Goal: Task Accomplishment & Management: Manage account settings

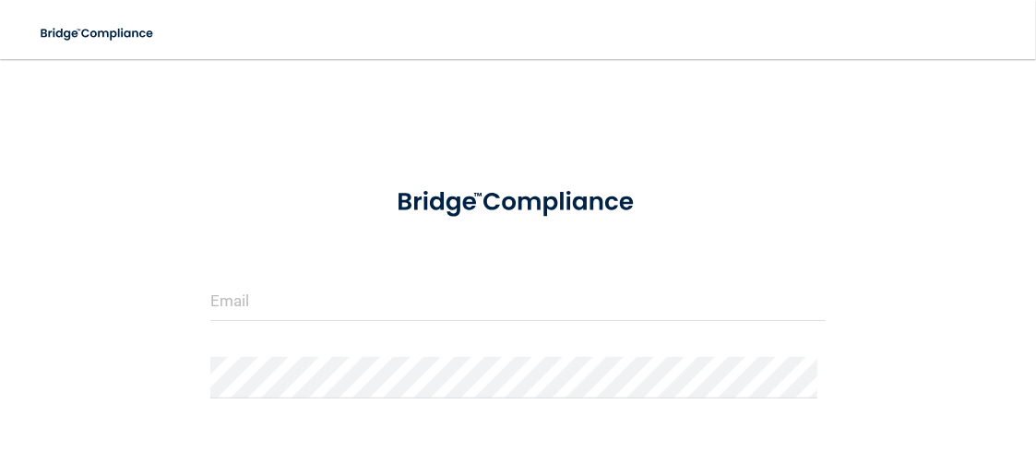
scroll to position [185, 0]
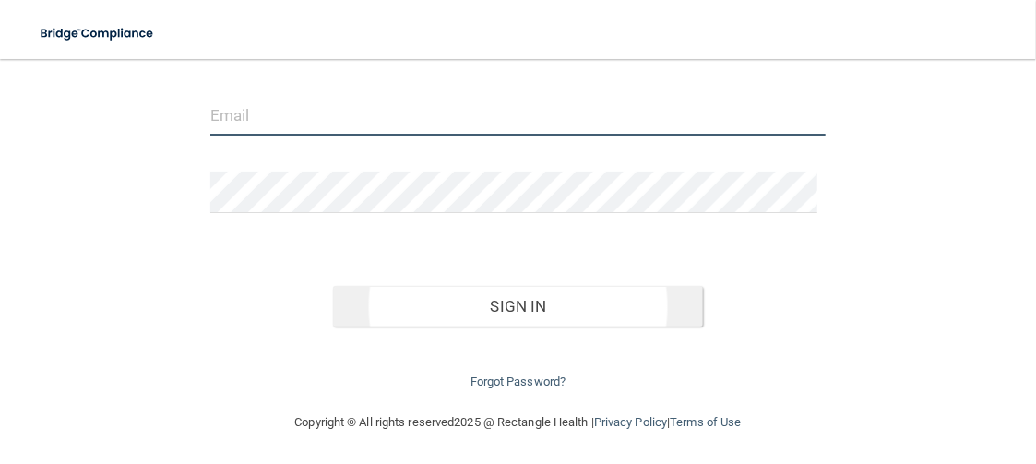
type input "[PERSON_NAME][EMAIL_ADDRESS][DOMAIN_NAME]"
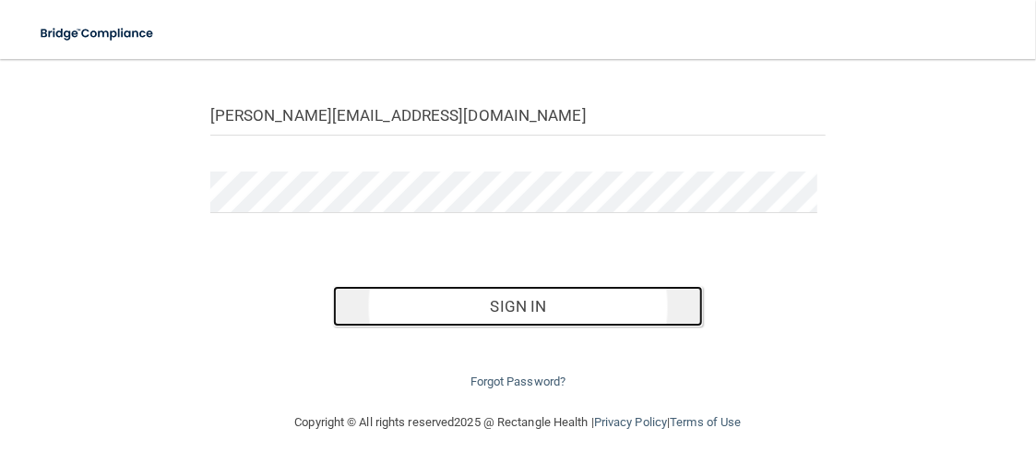
click at [579, 308] on button "Sign In" at bounding box center [518, 306] width 370 height 41
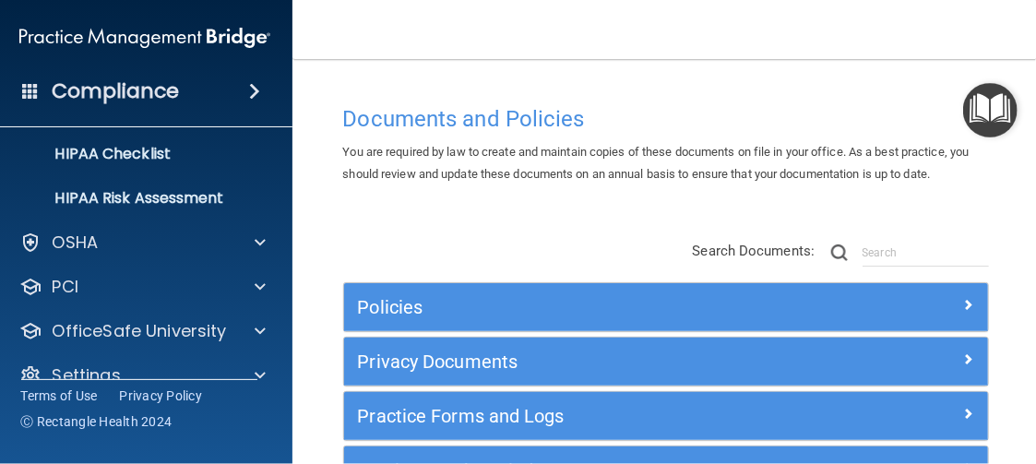
scroll to position [300, 0]
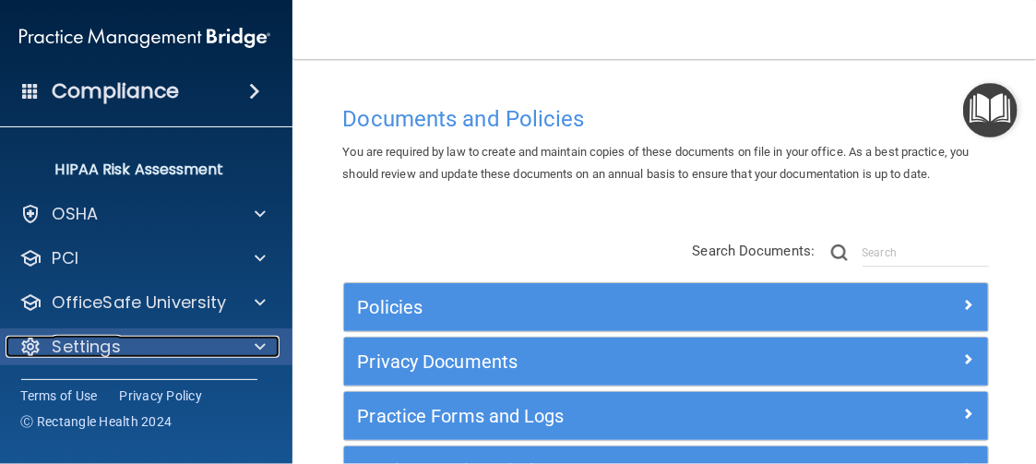
click at [209, 340] on div "Settings" at bounding box center [120, 347] width 229 height 22
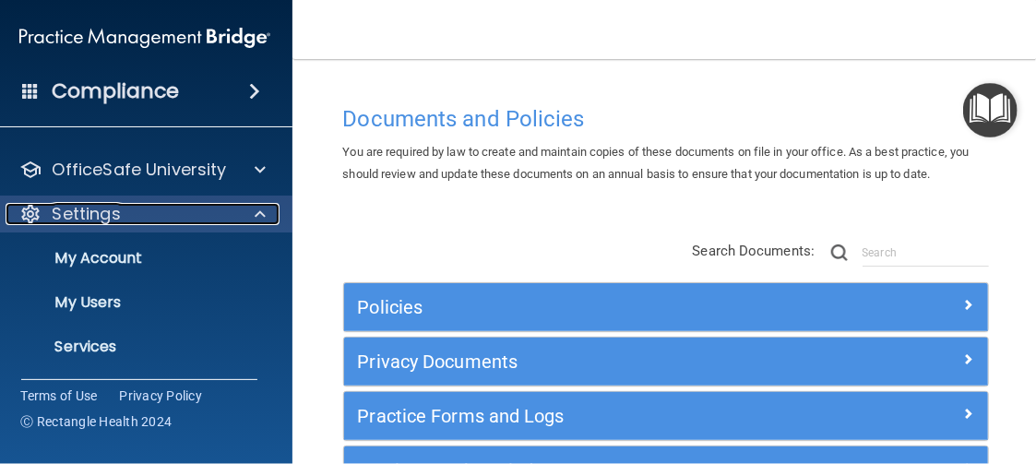
scroll to position [477, 0]
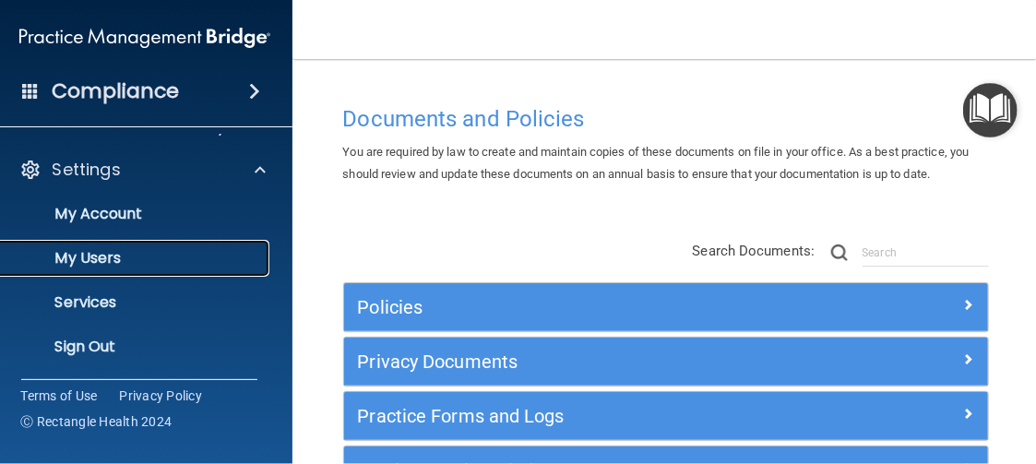
click at [107, 261] on p "My Users" at bounding box center [135, 258] width 252 height 18
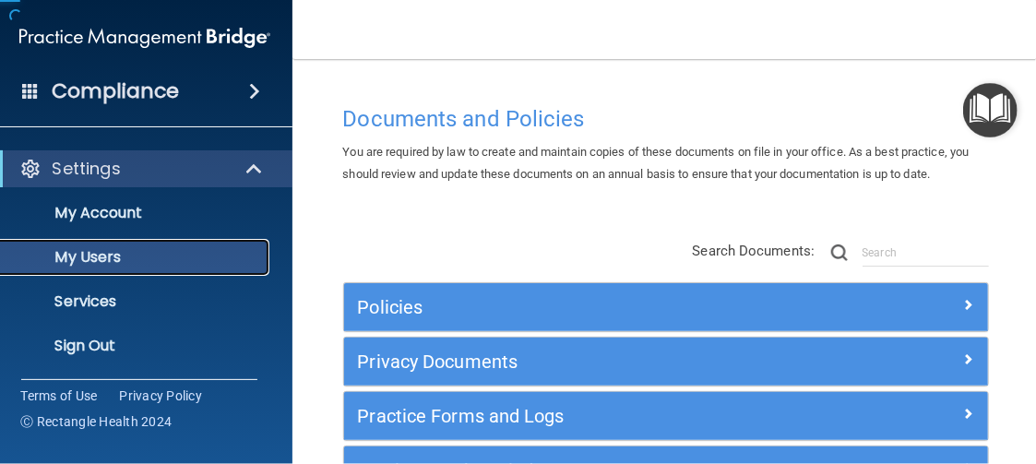
scroll to position [167, 0]
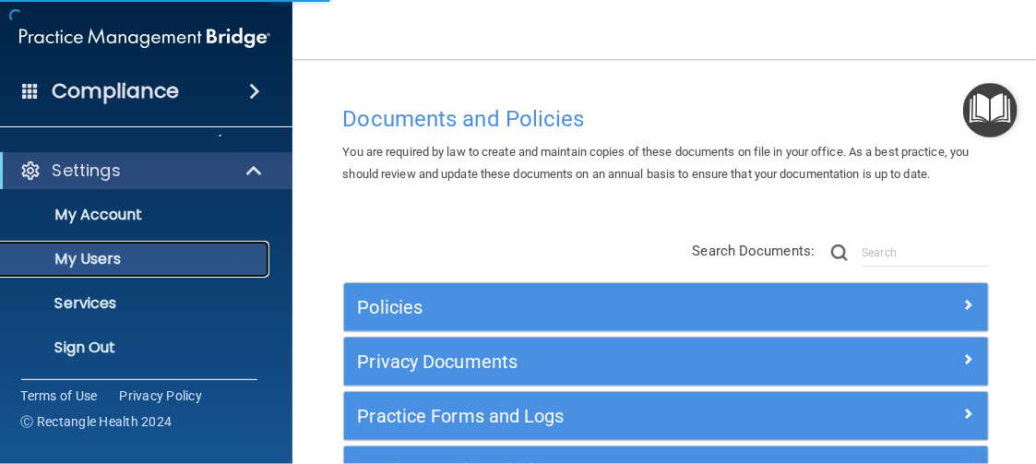
select select "20"
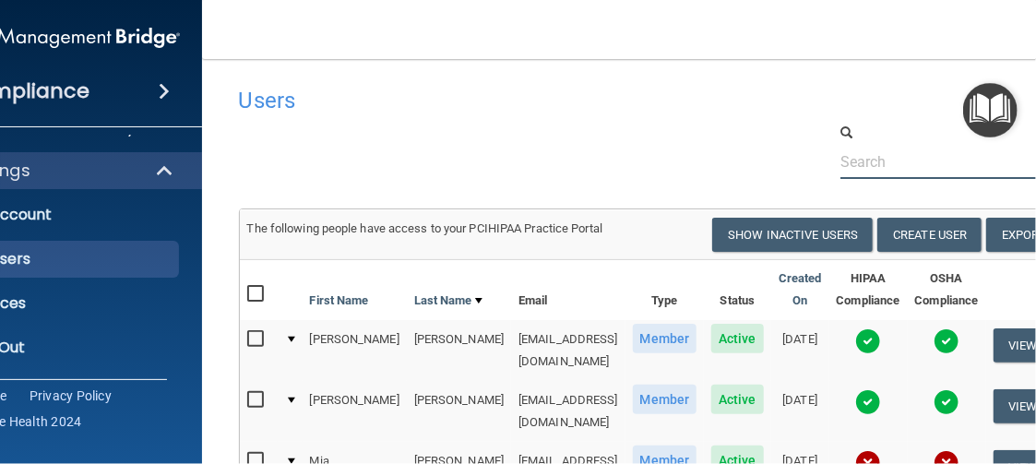
click at [937, 163] on input "text" at bounding box center [949, 162] width 217 height 34
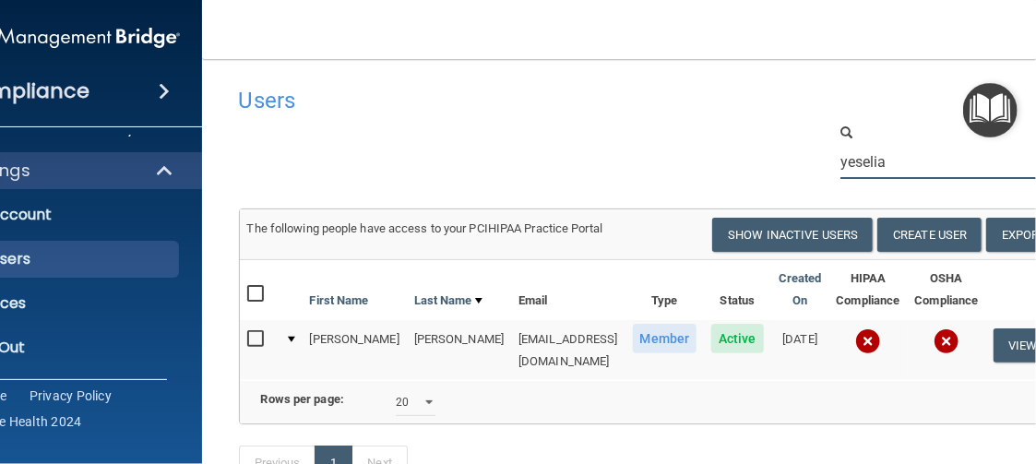
type input "yeselia"
click at [248, 340] on input "checkbox" at bounding box center [257, 339] width 21 height 15
checkbox input "true"
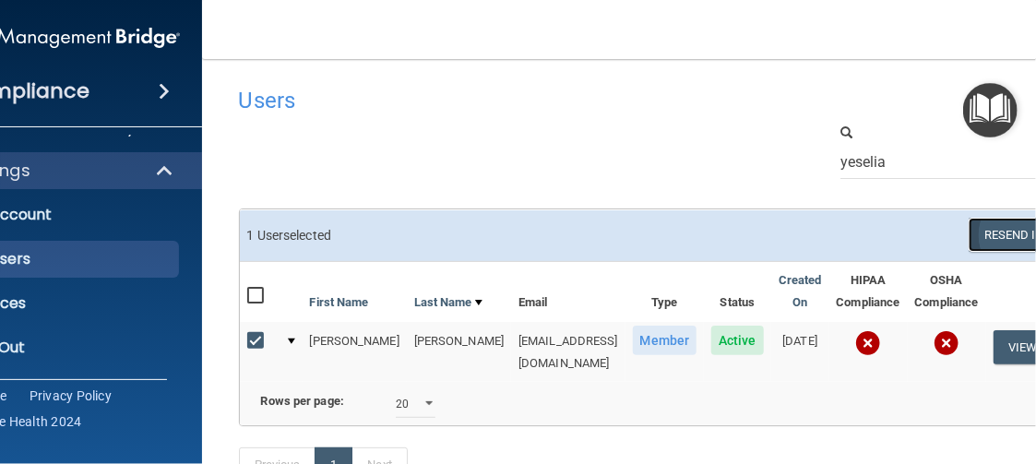
click at [997, 232] on button "Resend Invite" at bounding box center [1026, 235] width 115 height 34
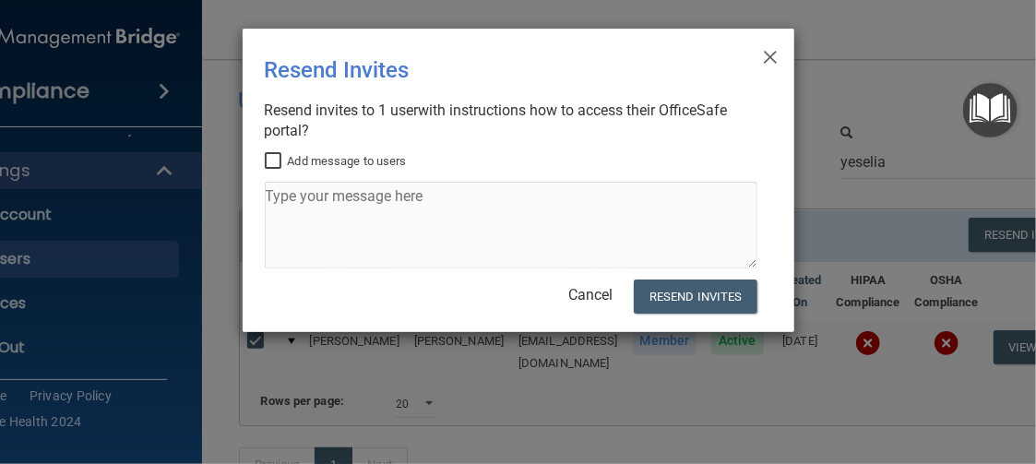
click at [399, 161] on label "Add message to users" at bounding box center [336, 161] width 142 height 22
click at [286, 161] on input "Add message to users" at bounding box center [275, 161] width 21 height 15
checkbox input "true"
click at [320, 214] on textarea at bounding box center [511, 225] width 493 height 87
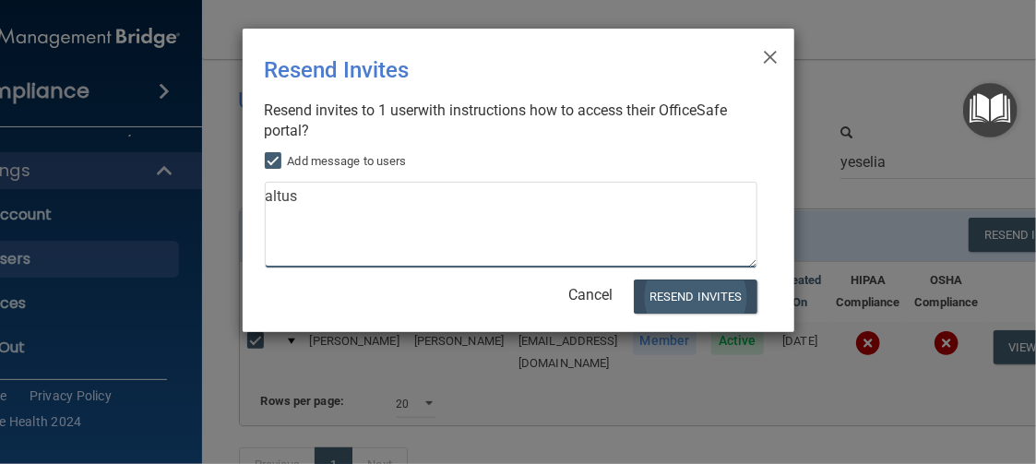
type textarea "altus"
click at [692, 298] on button "Resend Invites" at bounding box center [695, 297] width 123 height 34
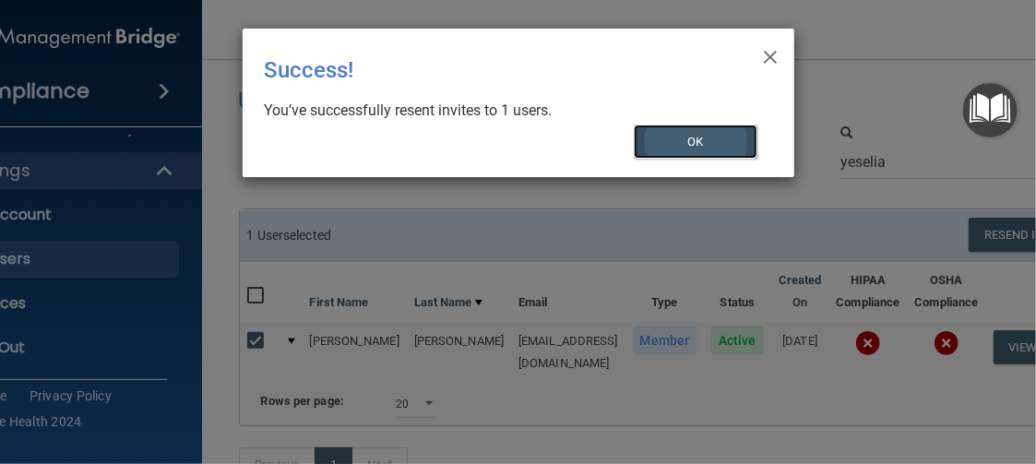
click at [701, 144] on button "OK" at bounding box center [696, 142] width 124 height 34
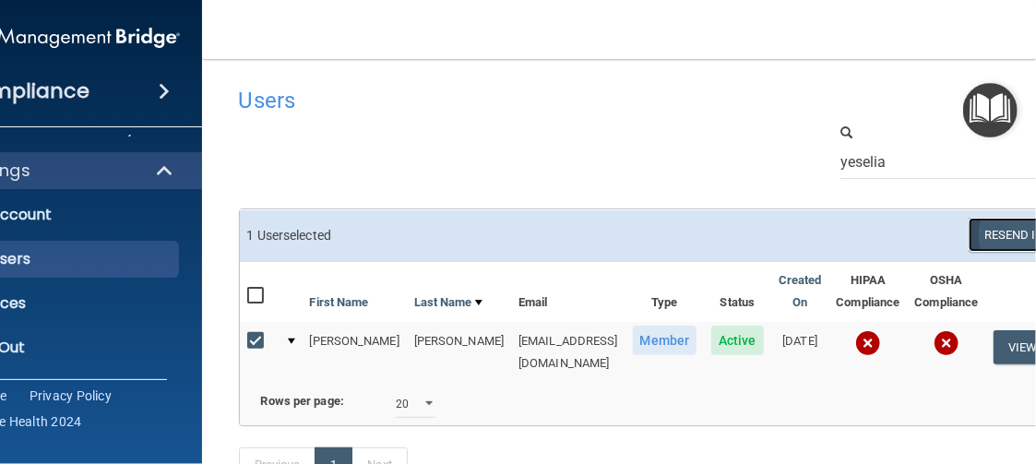
click at [997, 235] on button "Resend Invite" at bounding box center [1026, 235] width 115 height 34
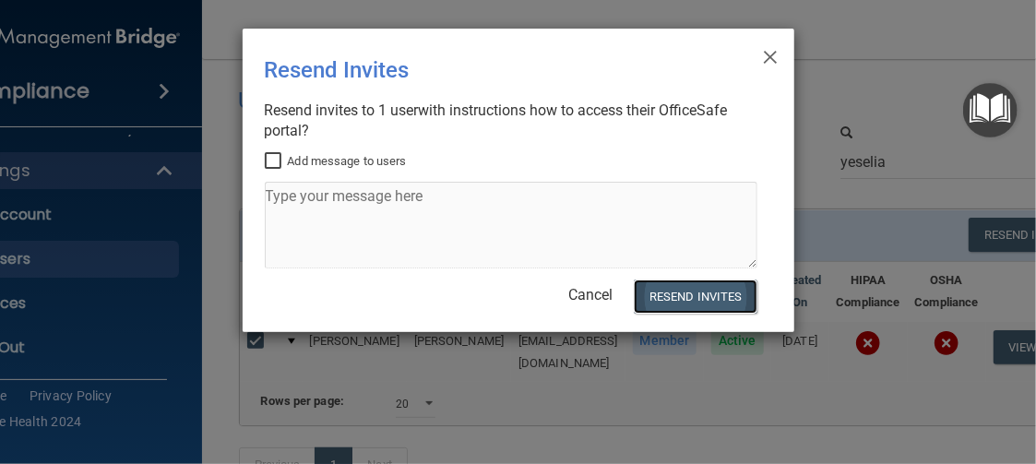
click at [699, 303] on button "Resend Invites" at bounding box center [695, 297] width 123 height 34
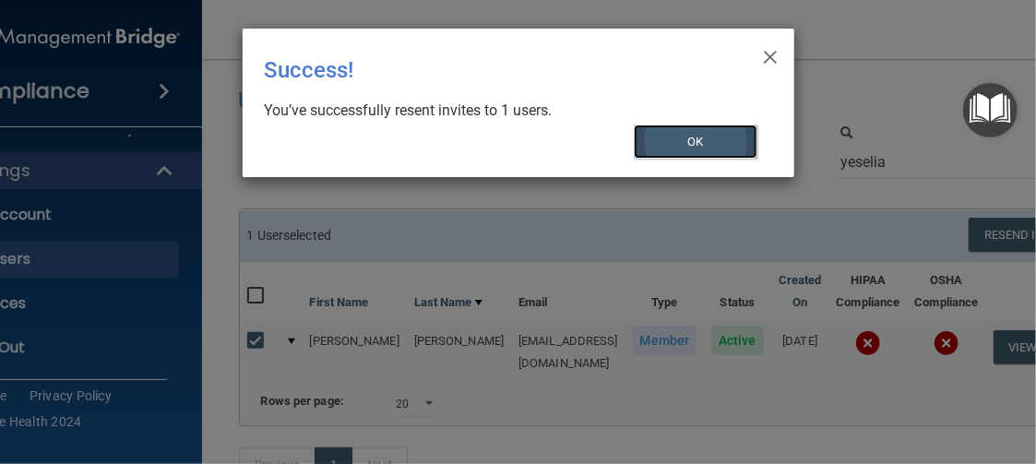
click at [708, 141] on button "OK" at bounding box center [696, 142] width 124 height 34
